Goal: Use online tool/utility: Use online tool/utility

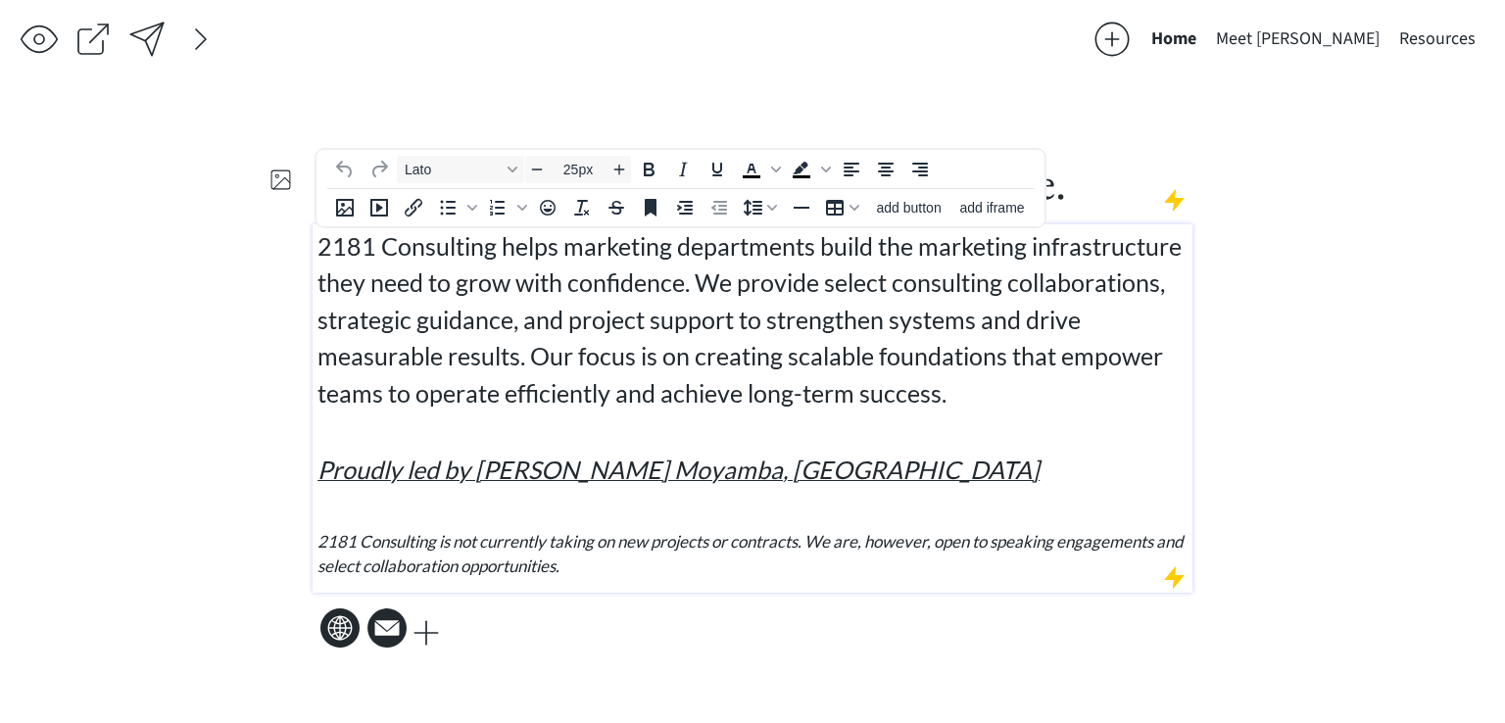
click at [529, 314] on span "2181 Consulting helps marketing departments build the marketing infrastructure …" at bounding box center [749, 319] width 864 height 176
click at [846, 317] on span "2181 Consulting helps marketing departments build the marketing infrastructure …" at bounding box center [749, 319] width 864 height 176
click at [857, 388] on span "2181 Consulting helps marketing departments build the marketing infrastructure …" at bounding box center [749, 319] width 864 height 176
click at [766, 548] on em "2181 Consulting is not currently taking on new projects or contracts. We are, h…" at bounding box center [750, 554] width 866 height 46
click at [972, 41] on div at bounding box center [556, 44] width 1073 height 49
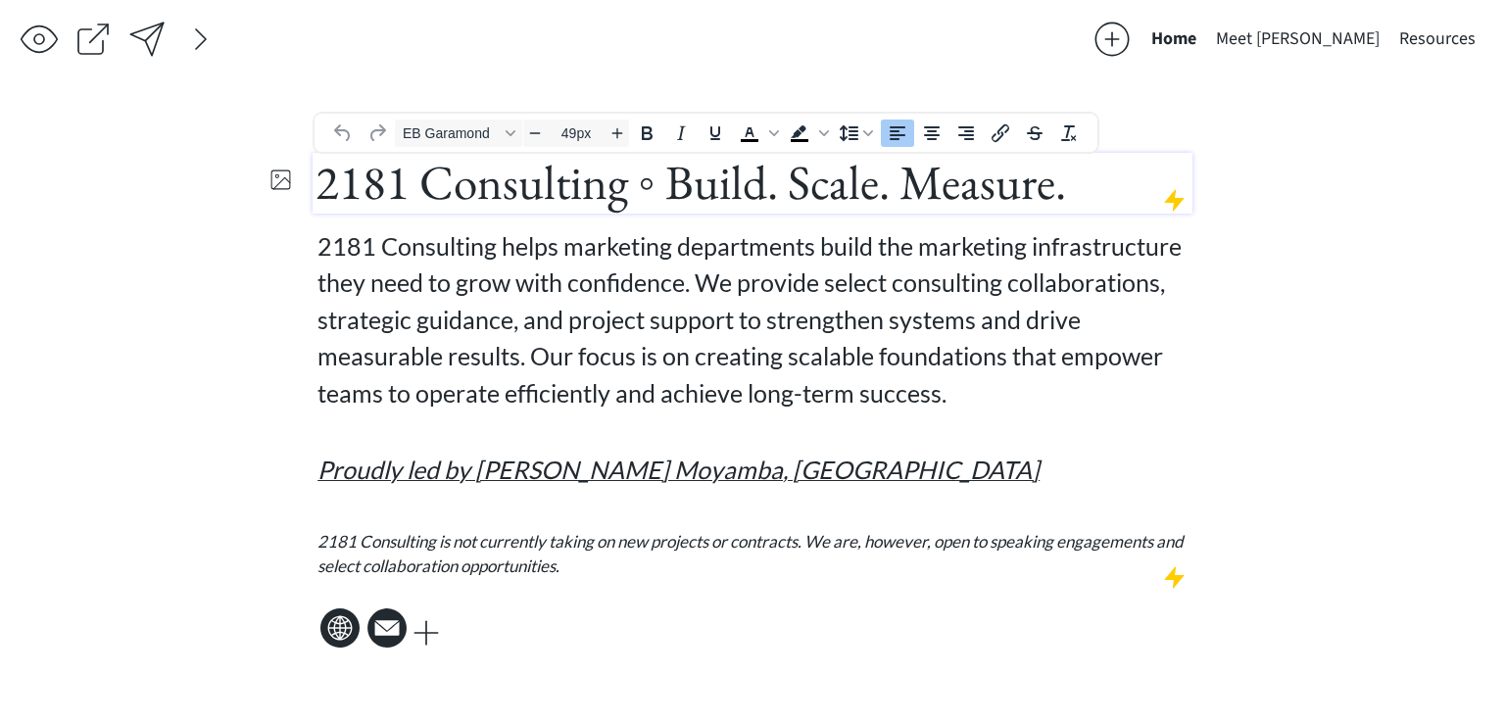
click at [878, 169] on span "2181 Consulting ◦ Build. Scale. Measure." at bounding box center [690, 182] width 750 height 63
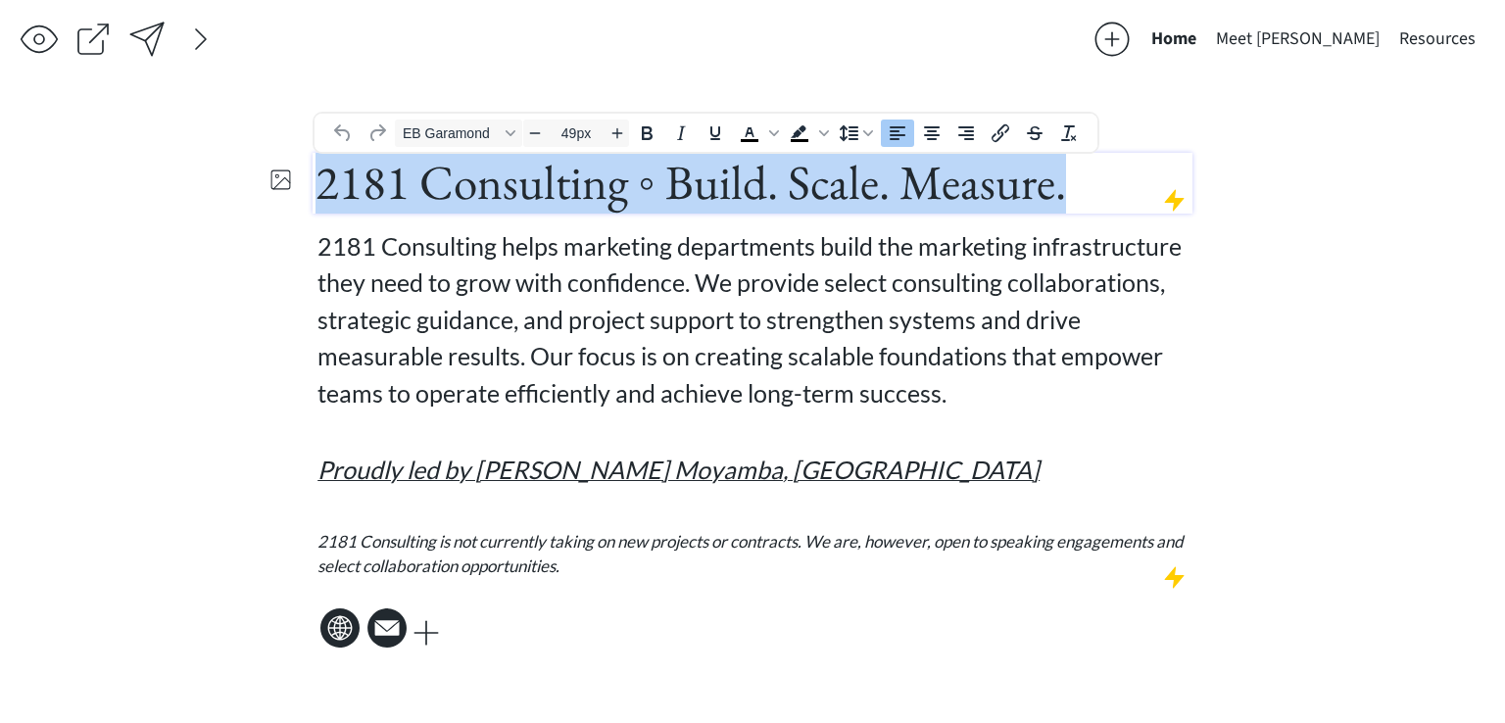
click at [878, 169] on span "2181 Consulting ◦ Build. Scale. Measure." at bounding box center [690, 182] width 750 height 63
click at [715, 205] on span "2181 Consulting ◦ Build. Scale. Measure." at bounding box center [690, 182] width 750 height 63
click at [694, 171] on span "2181 Consulting ◦ Build. Scale. Measure." at bounding box center [690, 182] width 750 height 63
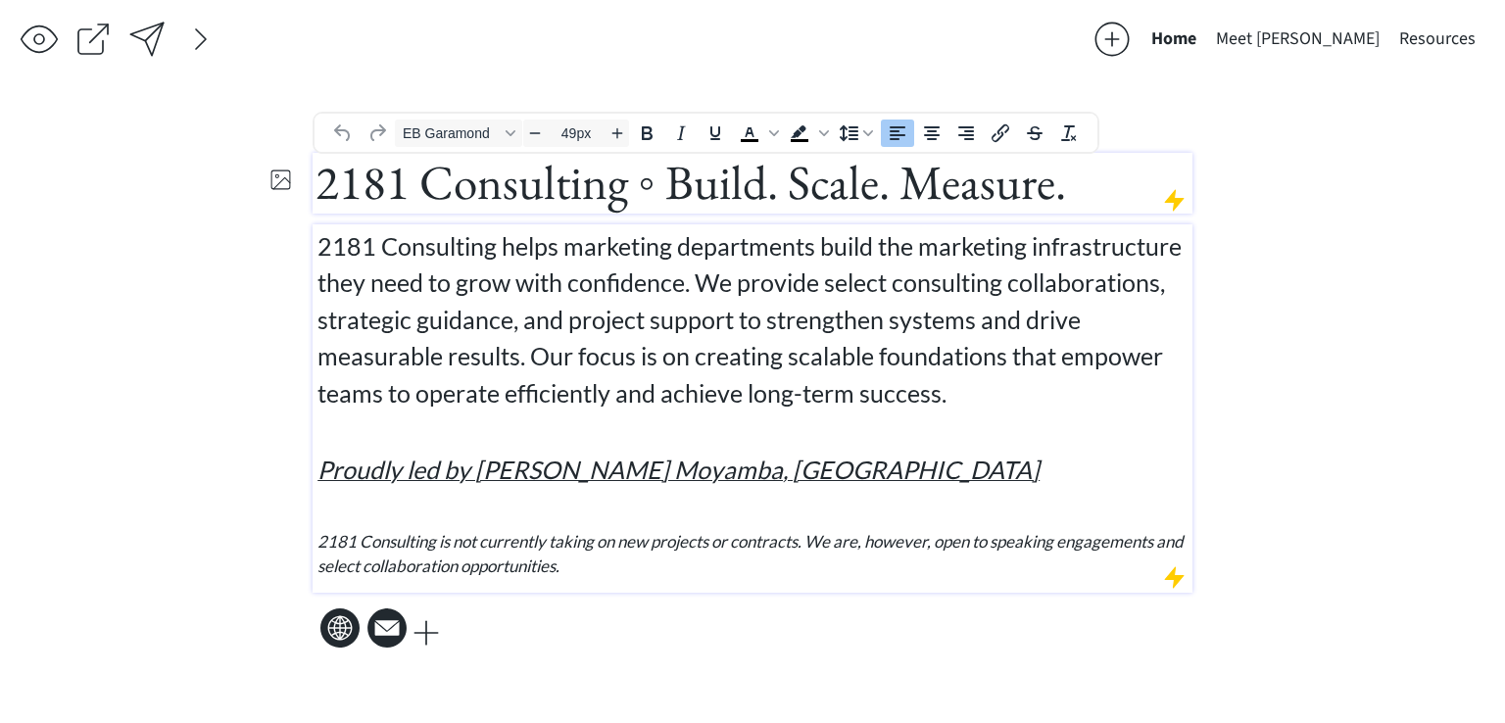
type input "25px"
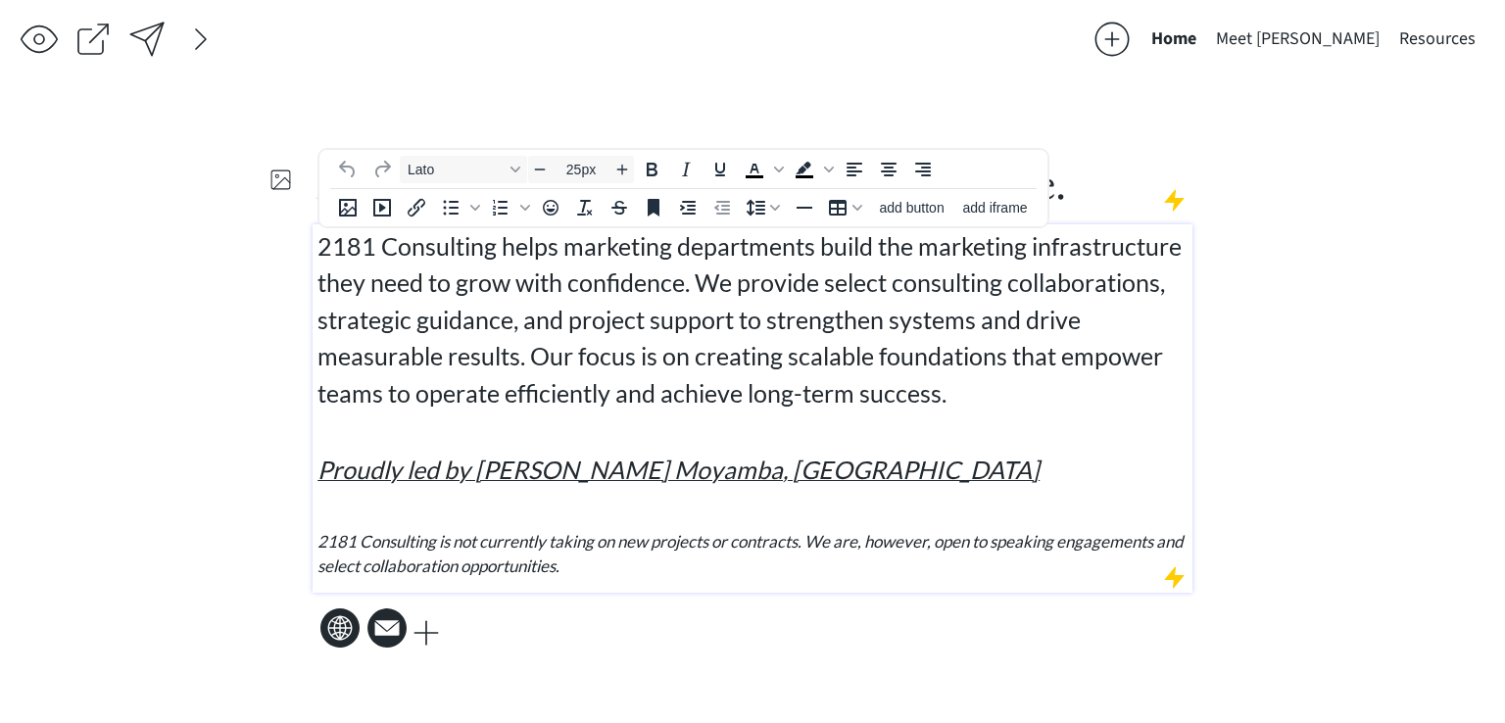
click at [779, 298] on p "2181 Consulting helps marketing departments build the marketing infrastructure …" at bounding box center [752, 320] width 871 height 184
drag, startPoint x: 619, startPoint y: 403, endPoint x: 624, endPoint y: 366, distance: 36.6
click at [621, 397] on span "2181 Consulting helps marketing departments build the marketing infrastructure …" at bounding box center [749, 319] width 864 height 176
click at [986, 62] on div at bounding box center [556, 44] width 1073 height 49
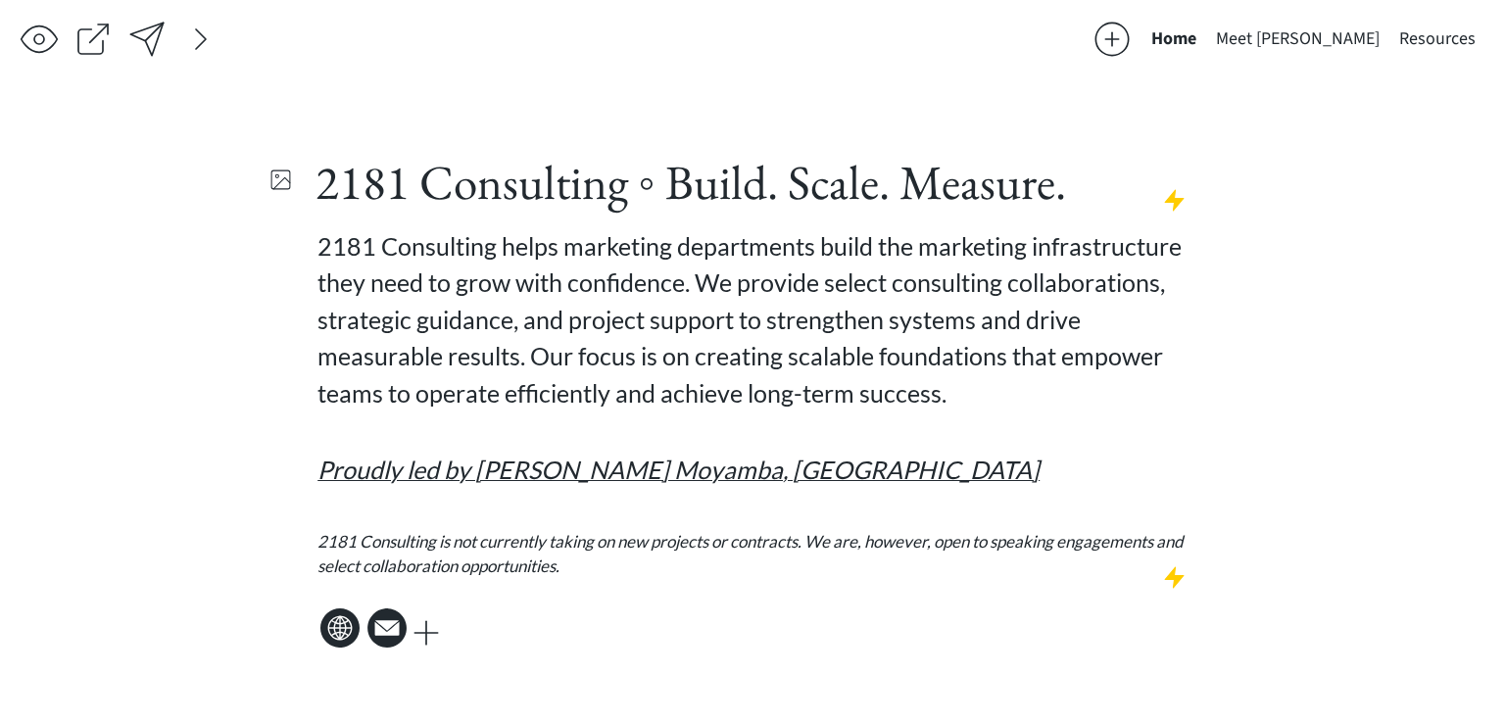
click at [1035, 146] on div "2181 Consulting ◦ Build. Scale. Measure. 2181 Consulting helps marketing depart…" at bounding box center [753, 403] width 880 height 581
click at [1043, 169] on span "2181 Consulting ◦ Build. Scale. Measure." at bounding box center [690, 182] width 750 height 63
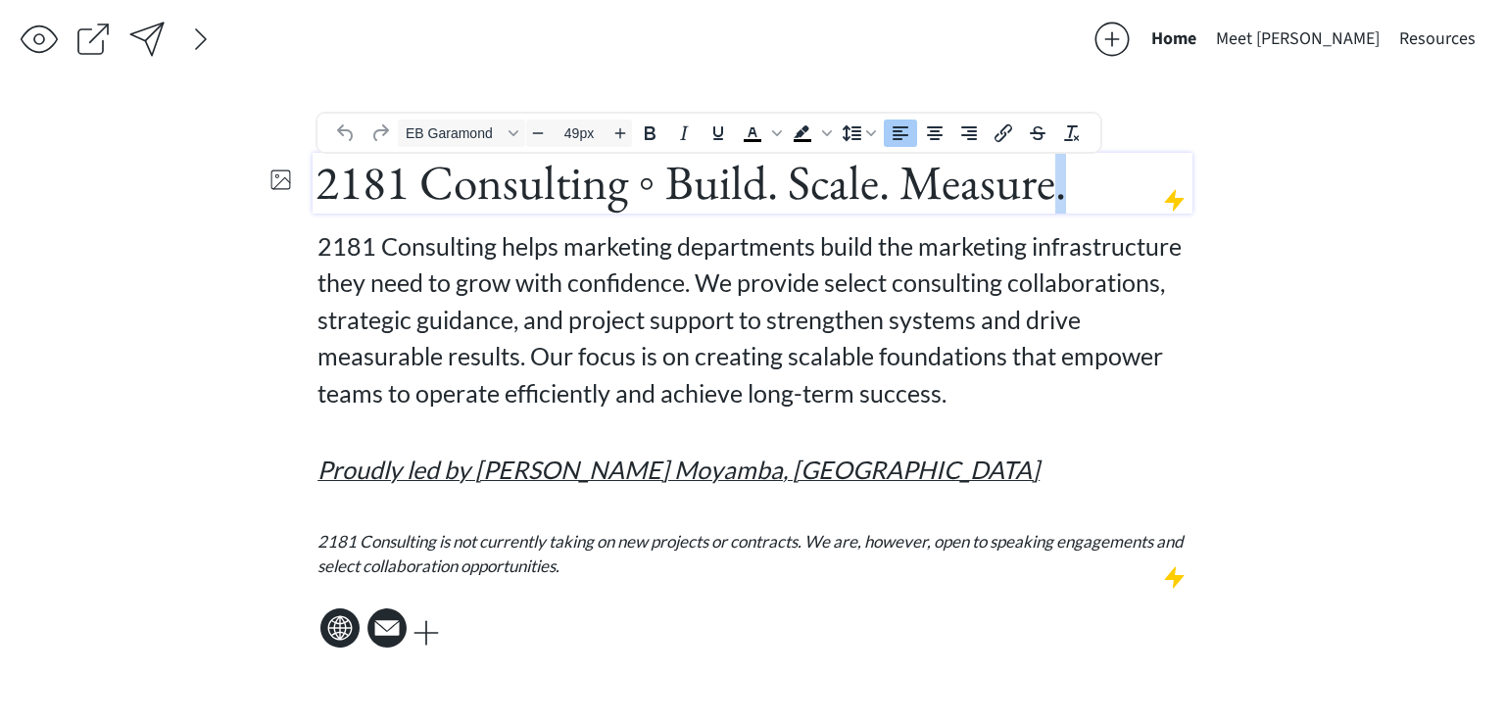
click at [1043, 171] on span "2181 Consulting ◦ Build. Scale. Measure." at bounding box center [690, 182] width 750 height 63
click at [1066, 189] on h1 "2181 Consulting ◦ Build. Scale. Measure." at bounding box center [752, 183] width 874 height 60
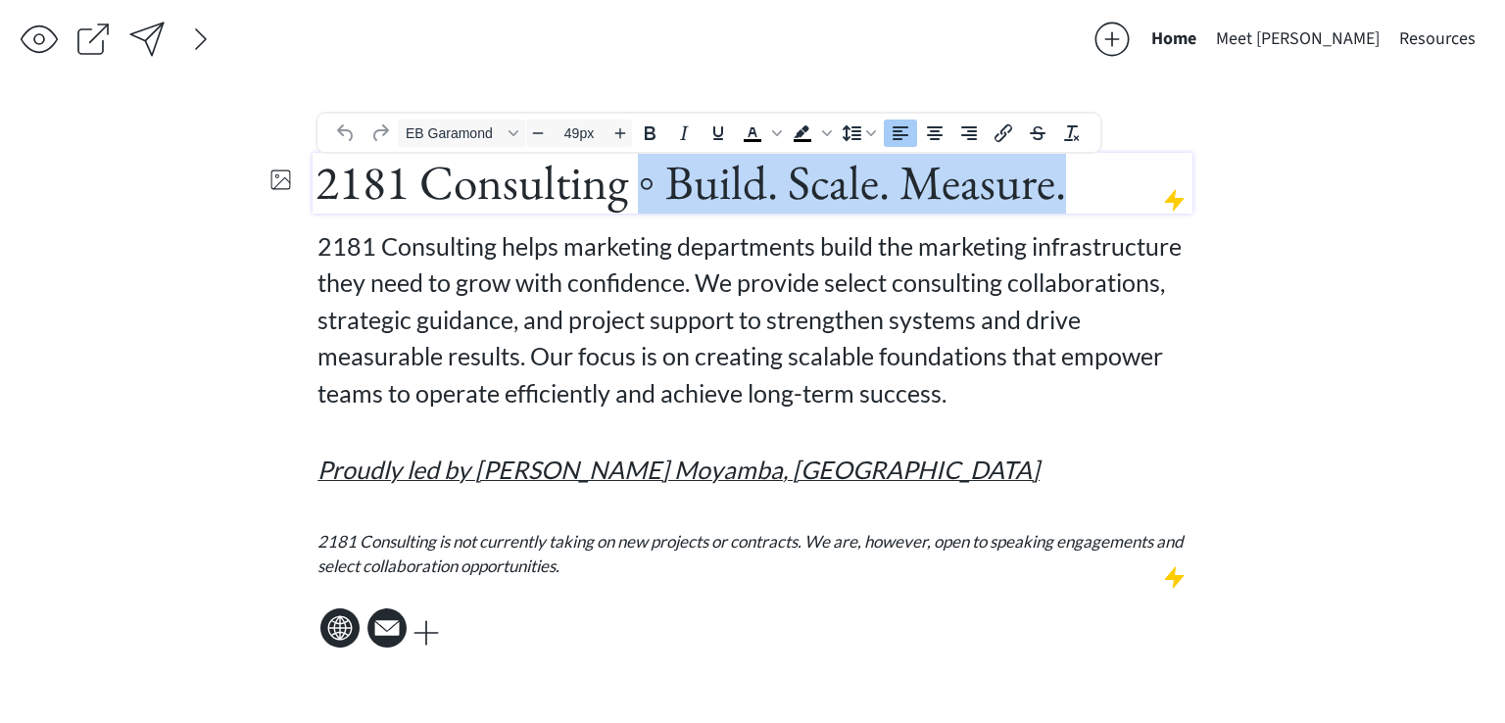
drag, startPoint x: 1065, startPoint y: 188, endPoint x: 640, endPoint y: 189, distance: 425.2
click at [640, 189] on h1 "2181 Consulting ◦ Build. Scale. Measure." at bounding box center [752, 183] width 874 height 60
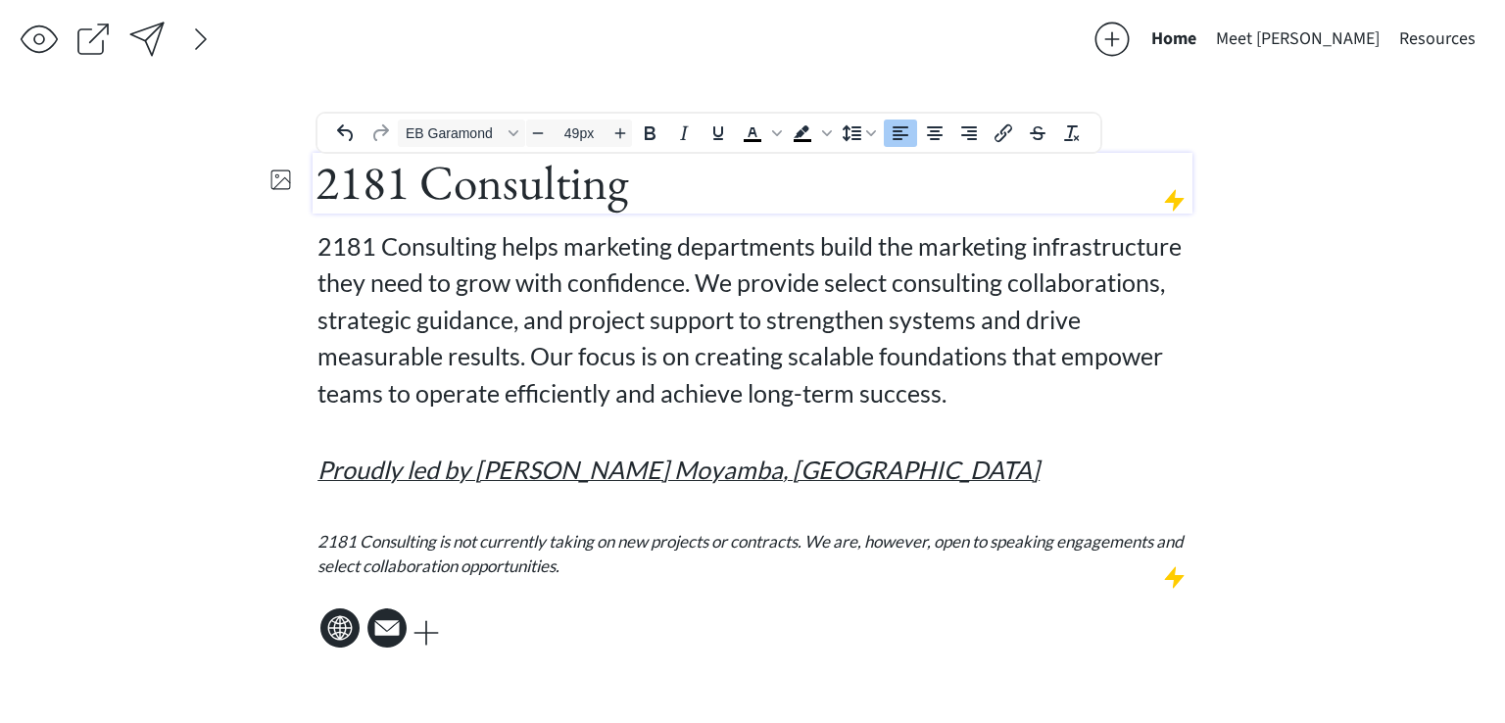
click at [606, 185] on span "2181 Consulting" at bounding box center [471, 182] width 313 height 63
click at [604, 185] on span "2181 Consulting" at bounding box center [471, 182] width 313 height 63
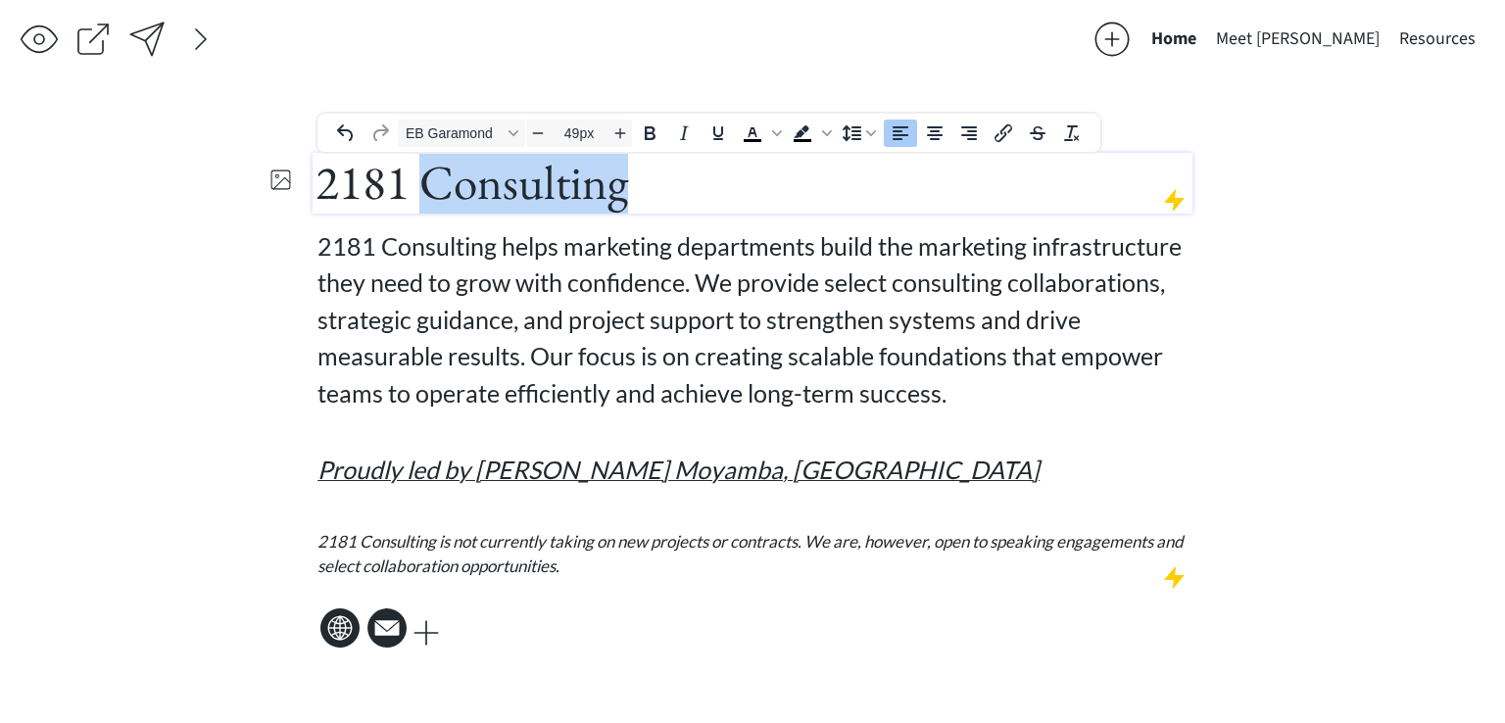
click at [604, 186] on span "2181 Consulting" at bounding box center [471, 182] width 313 height 63
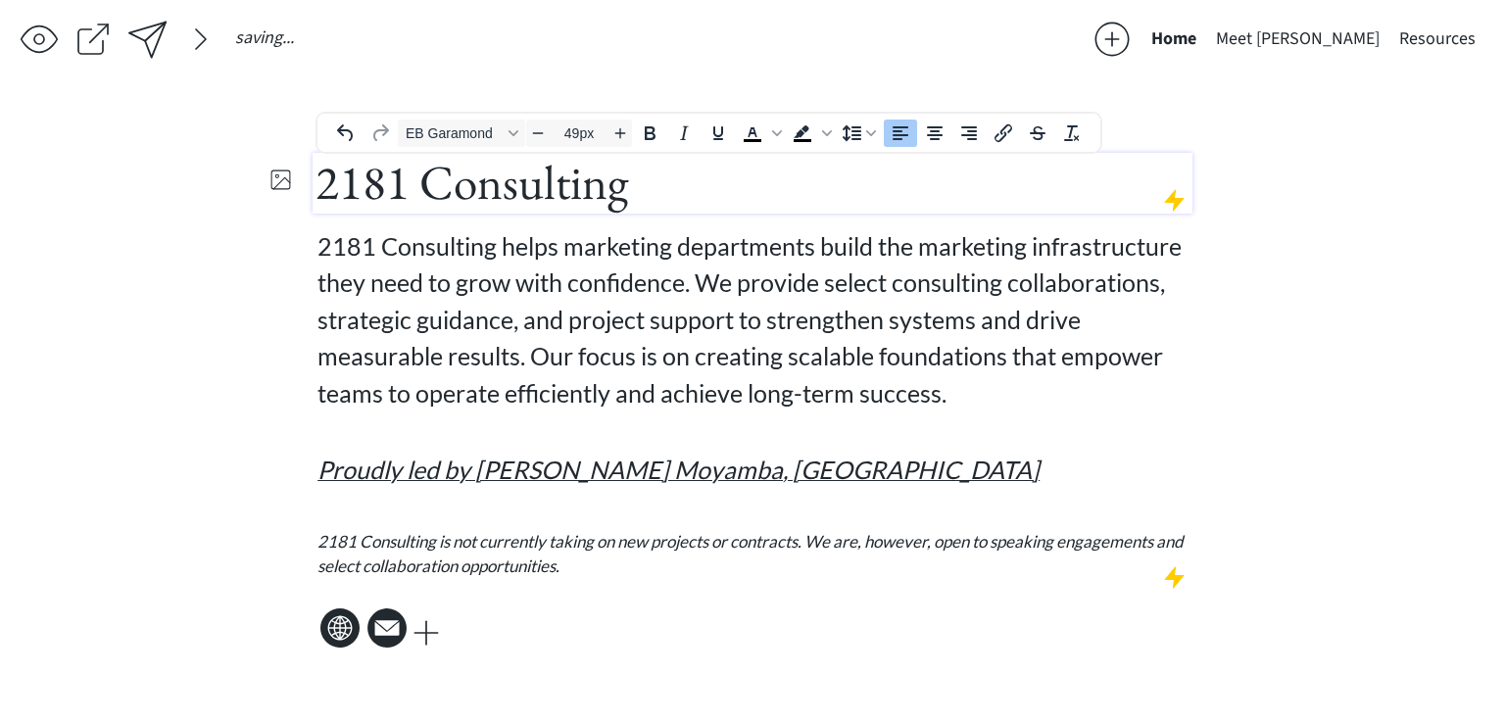
click at [406, 182] on span "2181 Consulting" at bounding box center [471, 182] width 313 height 63
click at [404, 184] on span "2181 Consulting" at bounding box center [471, 182] width 313 height 63
click at [362, 185] on span "2181 Consulting" at bounding box center [471, 182] width 313 height 63
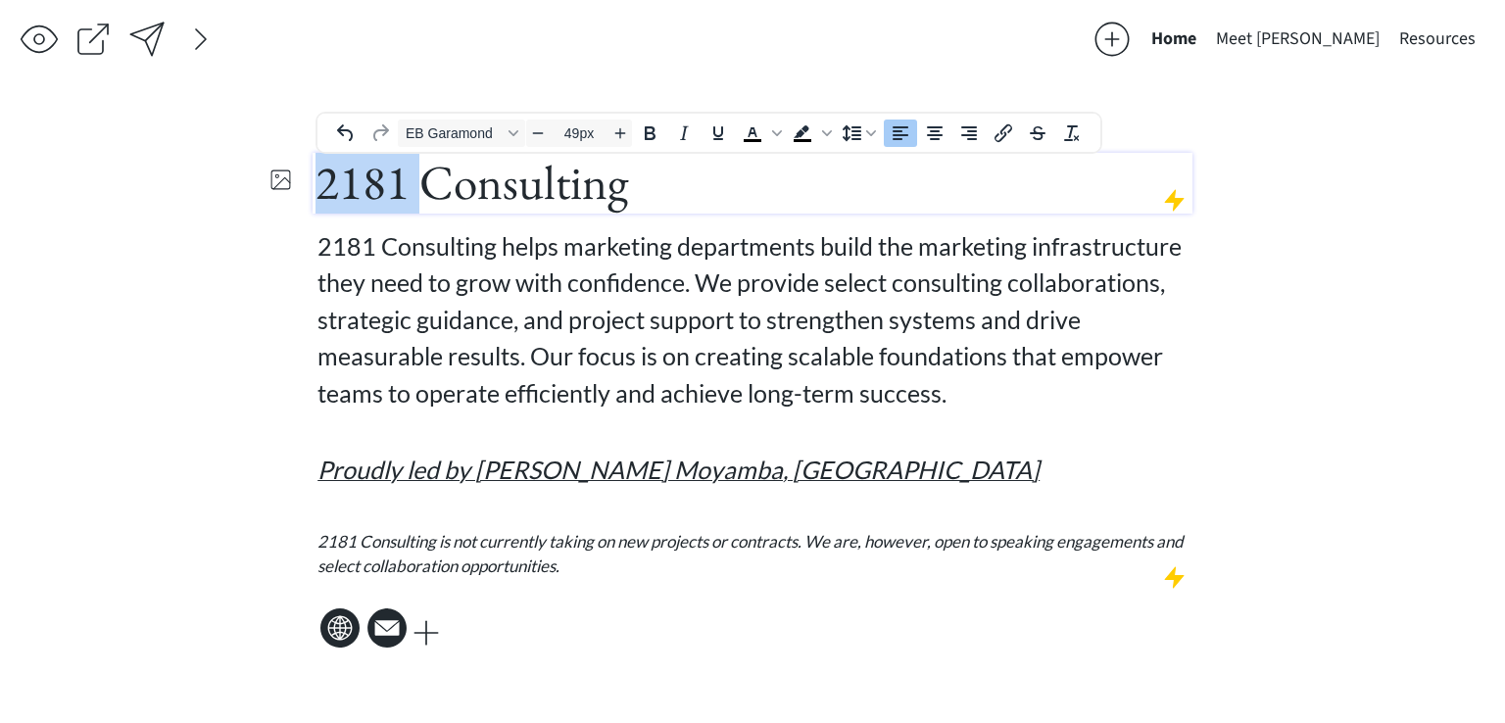
click at [363, 185] on span "2181 Consulting" at bounding box center [471, 182] width 313 height 63
click at [435, 134] on span "EB Garamond" at bounding box center [454, 133] width 96 height 16
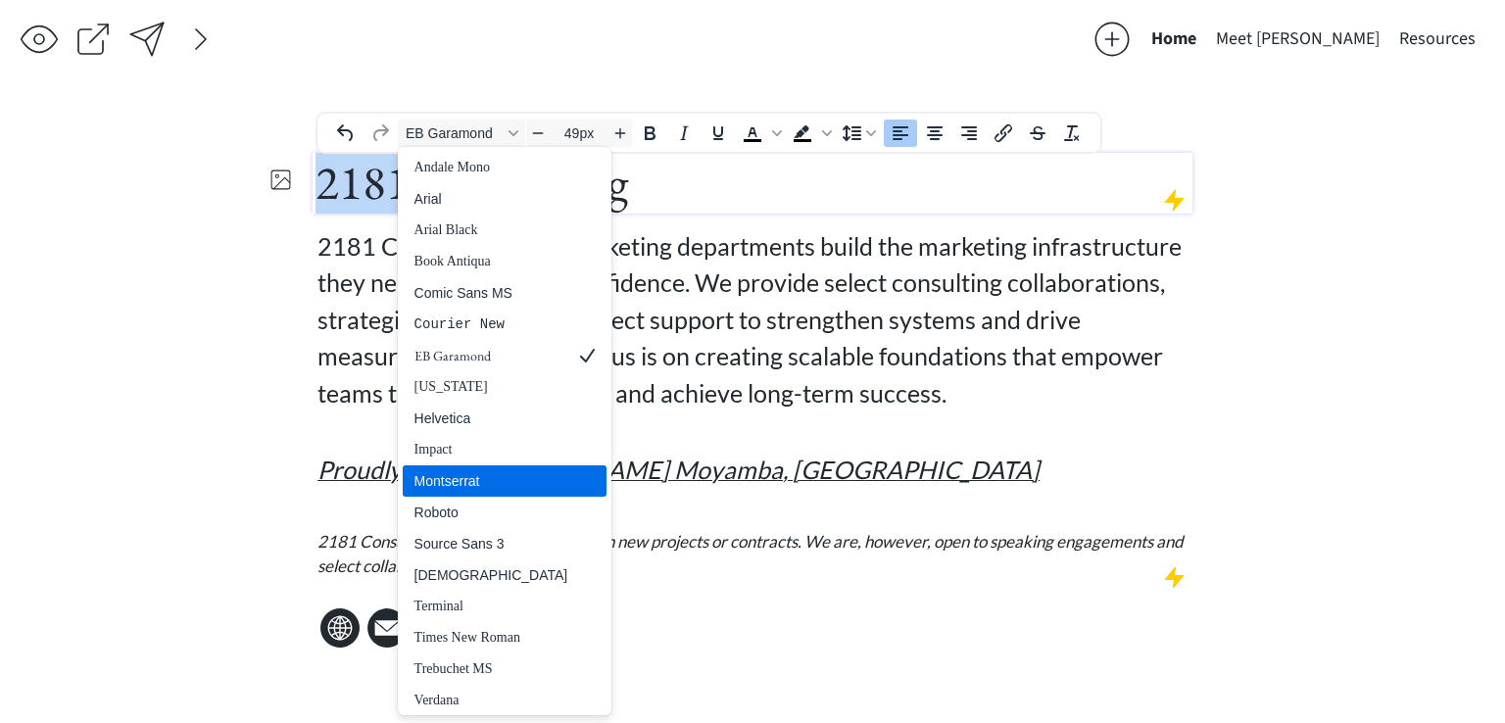
click at [499, 481] on div "Montserrat" at bounding box center [491, 481] width 154 height 24
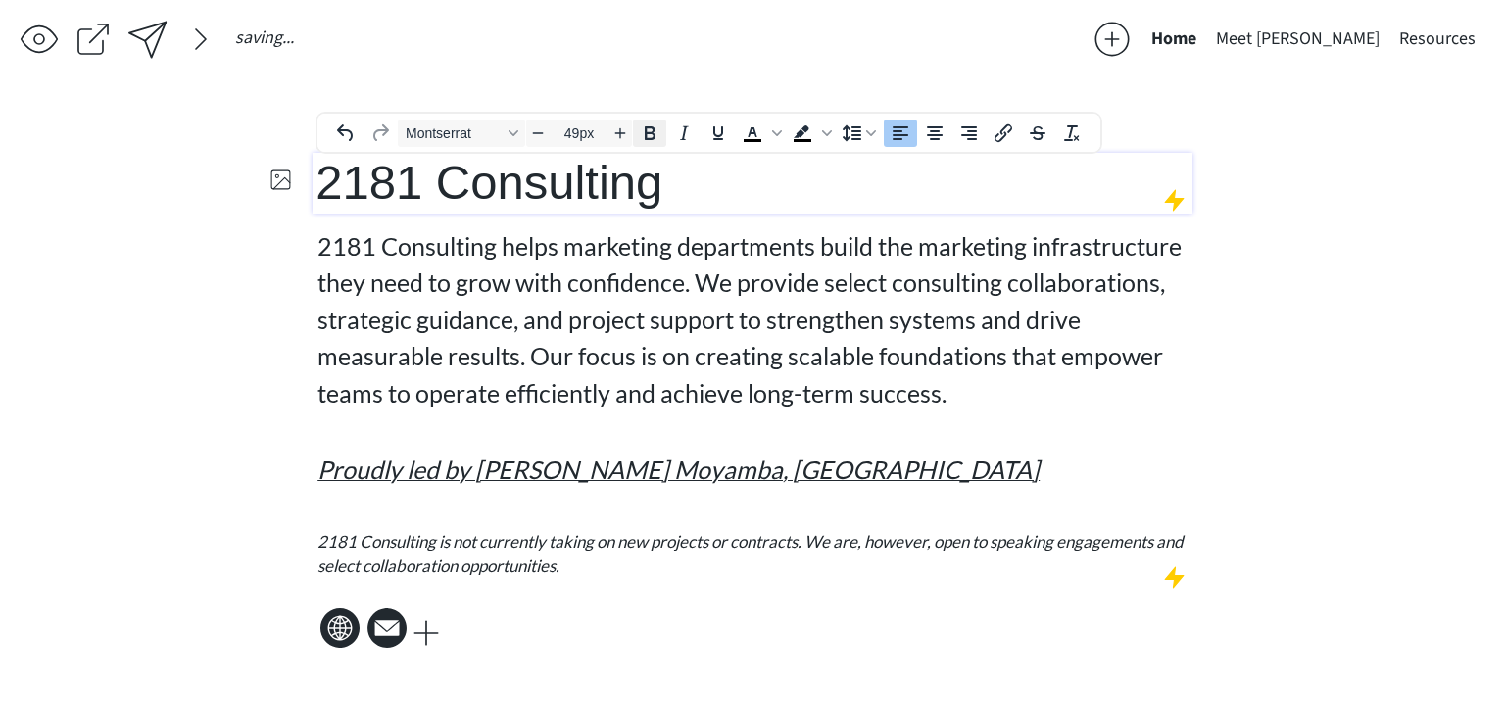
click at [652, 122] on icon "Bold" at bounding box center [650, 133] width 24 height 24
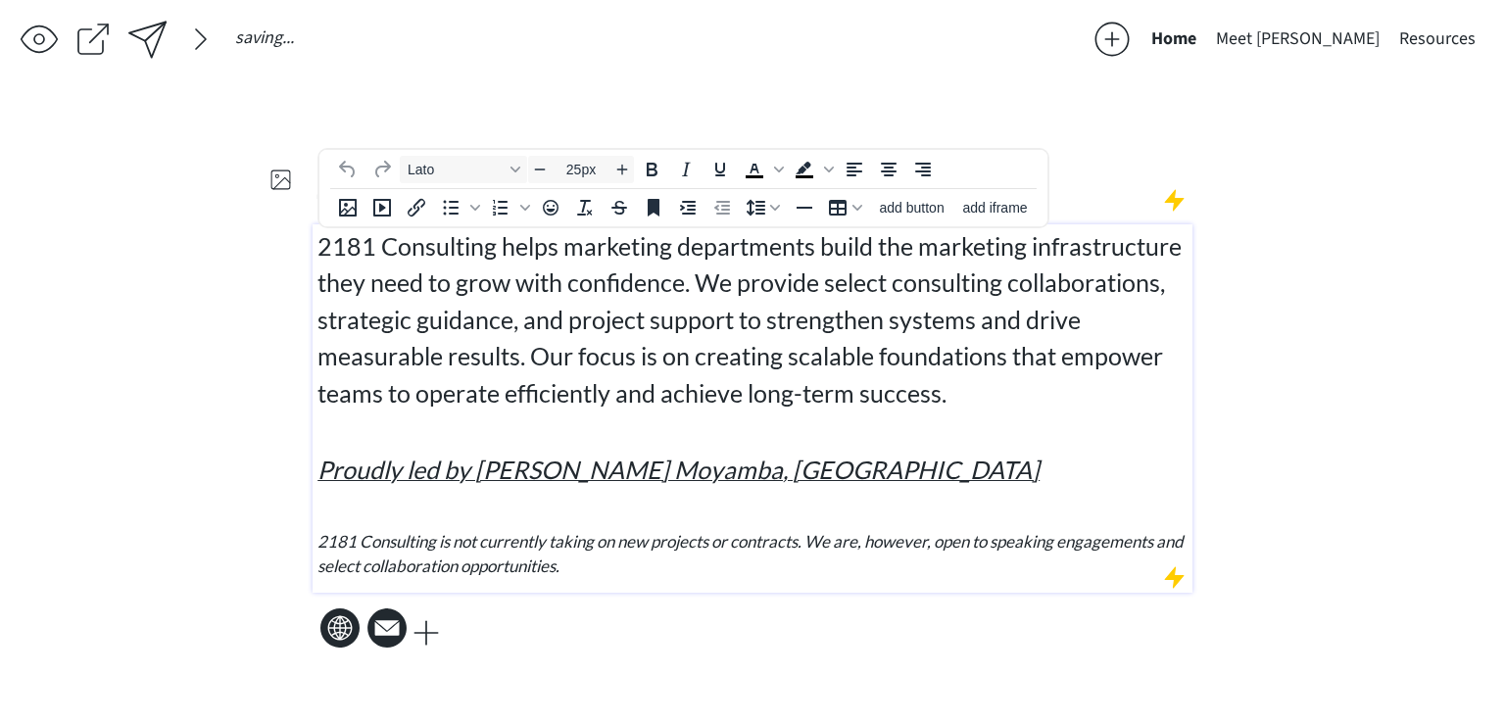
click at [726, 287] on span "2181 Consulting helps marketing departments build the marketing infrastructure …" at bounding box center [749, 319] width 864 height 176
click at [1319, 281] on div "saving... Home Meet [PERSON_NAME] Resources 2181 Consulting 2181 Consulting hel…" at bounding box center [752, 361] width 1505 height 723
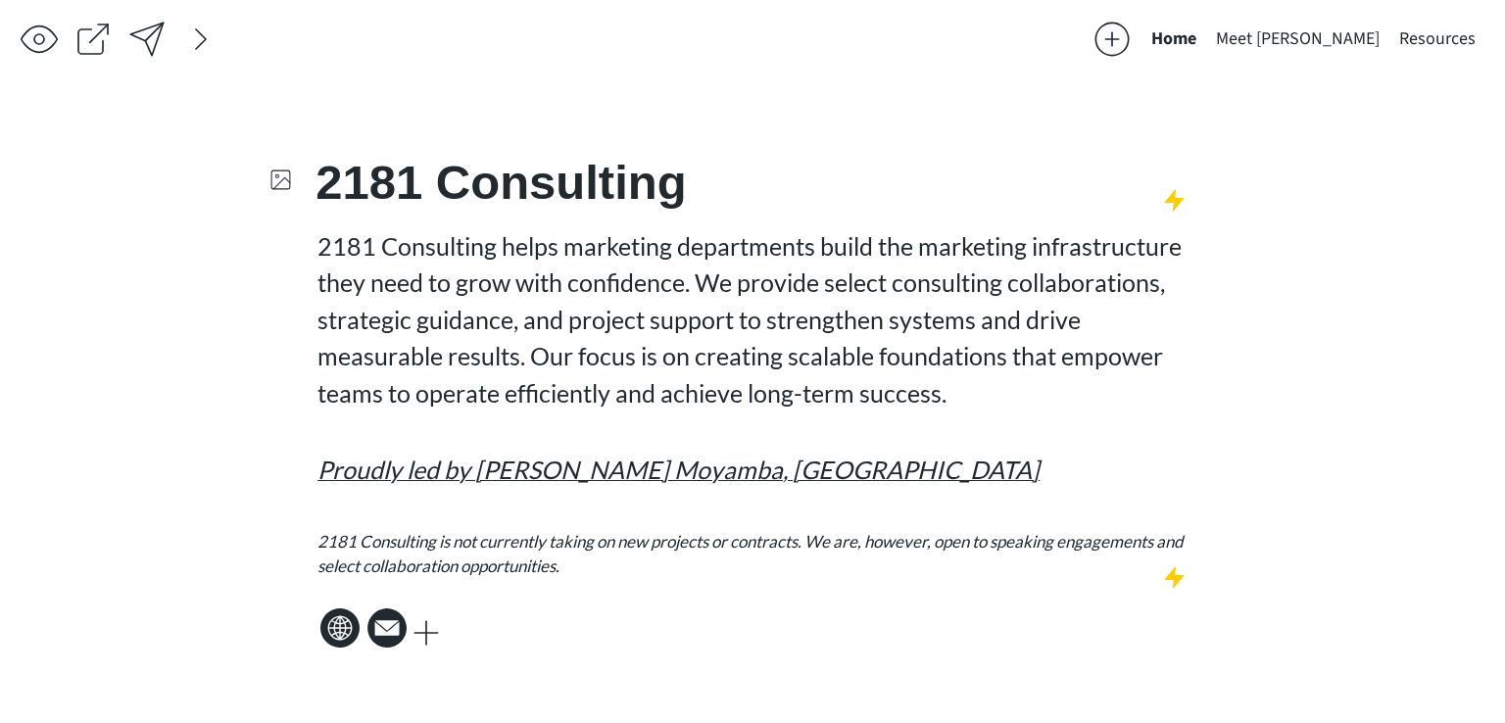
click at [148, 43] on div at bounding box center [146, 39] width 39 height 39
